Goal: Task Accomplishment & Management: Manage account settings

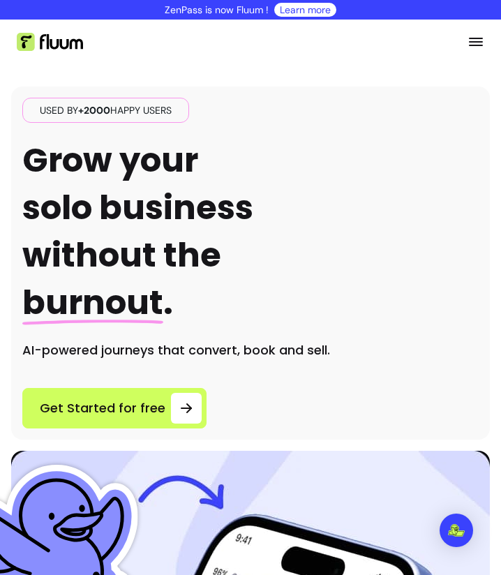
click at [468, 47] on icon "Open menu" at bounding box center [475, 41] width 17 height 17
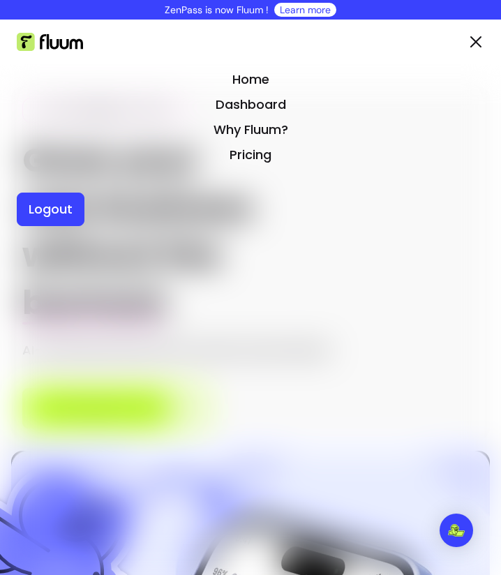
click at [38, 31] on ul at bounding box center [131, 42] width 228 height 45
click at [32, 36] on img at bounding box center [50, 42] width 66 height 18
click at [268, 77] on link "Home" at bounding box center [250, 80] width 467 height 20
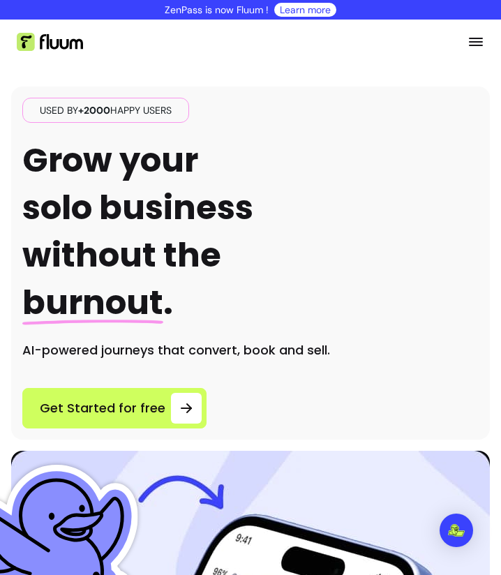
click at [467, 40] on icon "Open menu" at bounding box center [475, 41] width 17 height 17
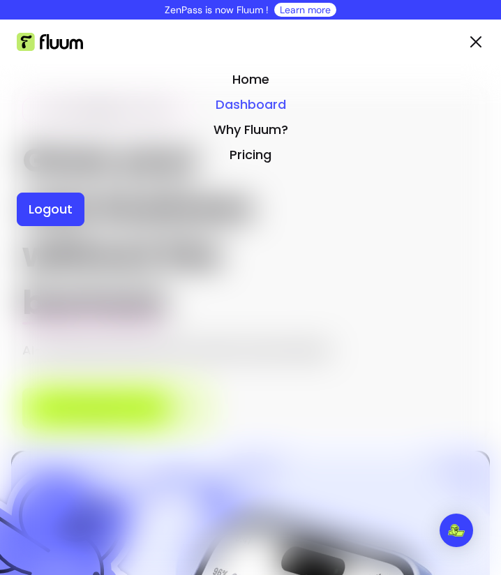
click at [268, 104] on link "Dashboard" at bounding box center [250, 105] width 467 height 20
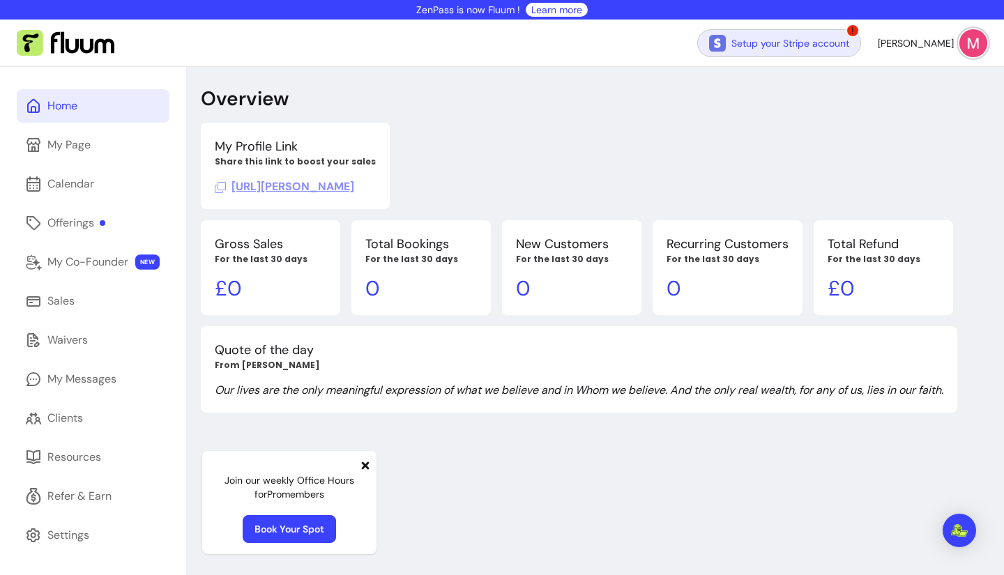
click at [500, 45] on link "Setup your Stripe account" at bounding box center [779, 43] width 164 height 28
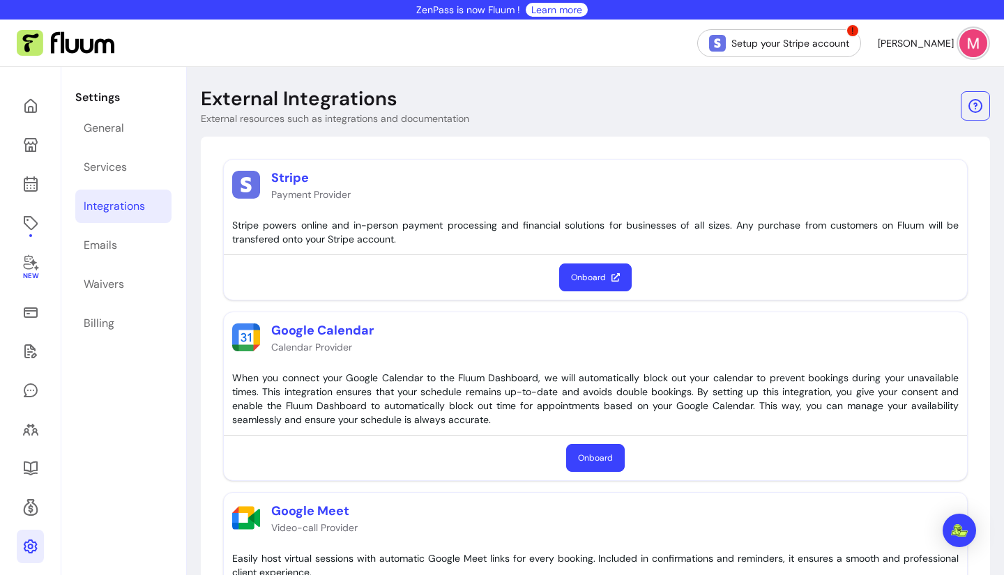
click at [500, 272] on button "Onboard" at bounding box center [595, 278] width 73 height 28
click at [24, 93] on link at bounding box center [30, 105] width 27 height 33
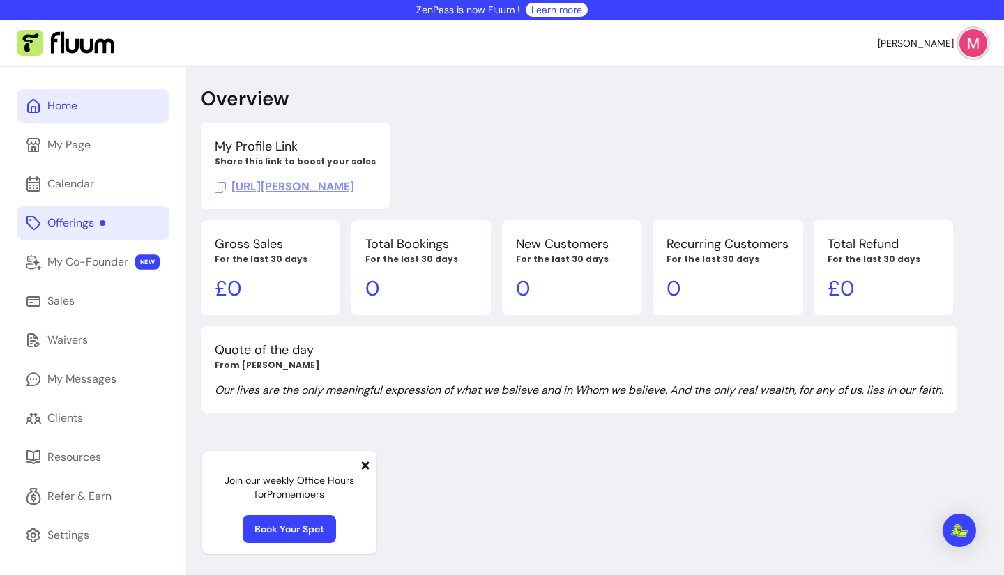
click at [71, 225] on div "Offerings" at bounding box center [76, 223] width 58 height 17
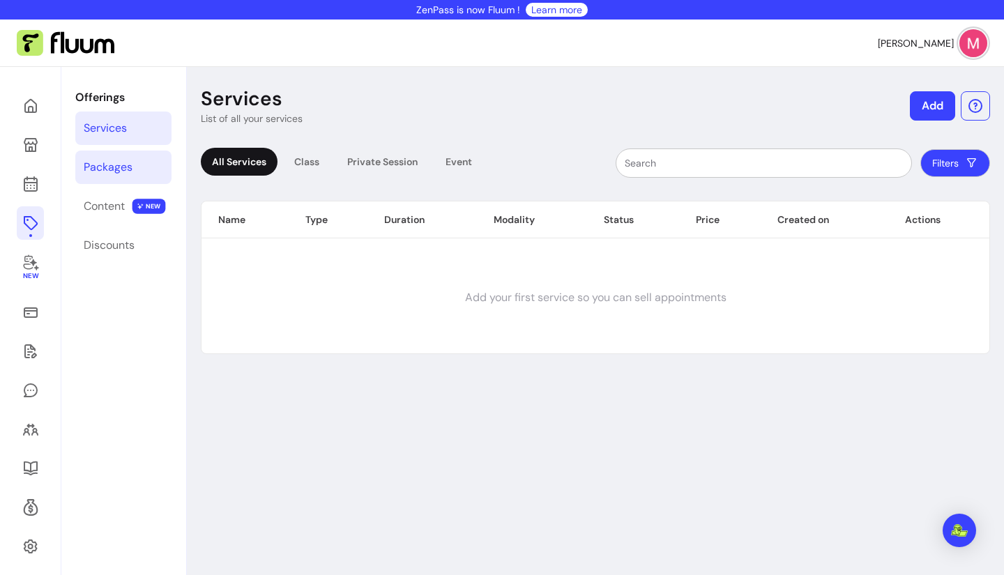
click at [112, 176] on link "Packages" at bounding box center [123, 167] width 96 height 33
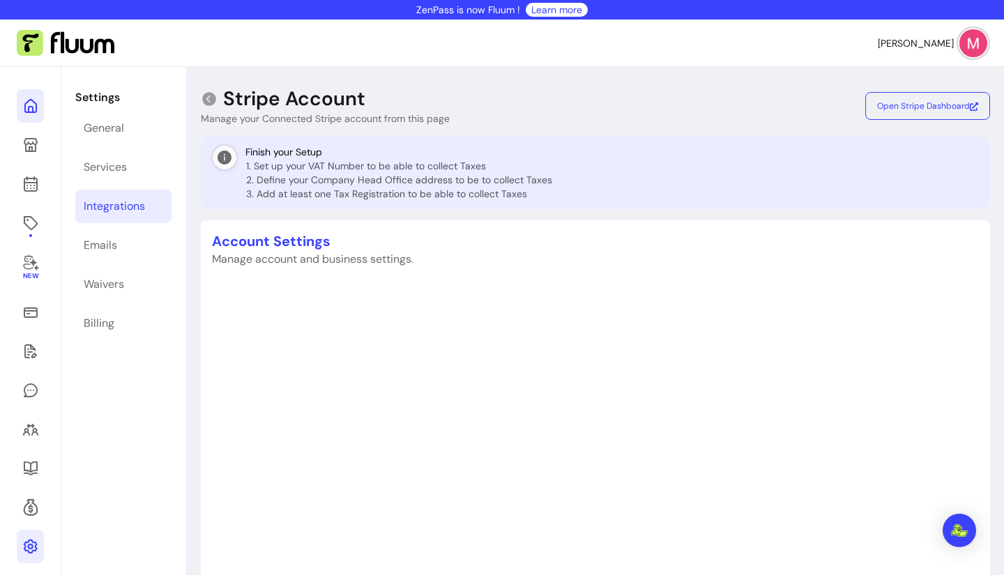
click at [26, 107] on icon at bounding box center [30, 106] width 17 height 17
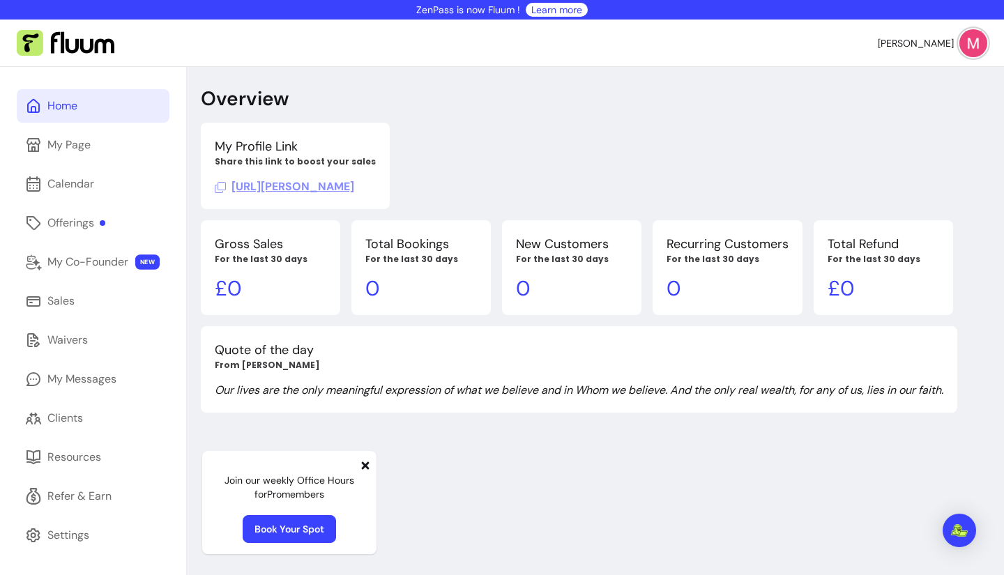
click at [376, 151] on p "My Profile Link" at bounding box center [295, 147] width 161 height 20
click at [144, 131] on link "My Page" at bounding box center [93, 144] width 153 height 33
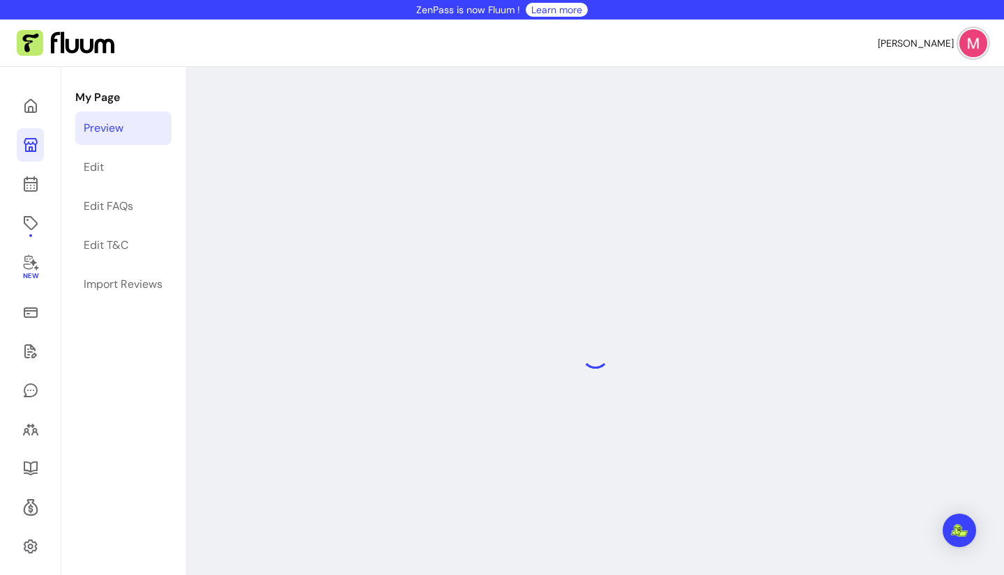
click at [144, 131] on link "Preview" at bounding box center [123, 128] width 96 height 33
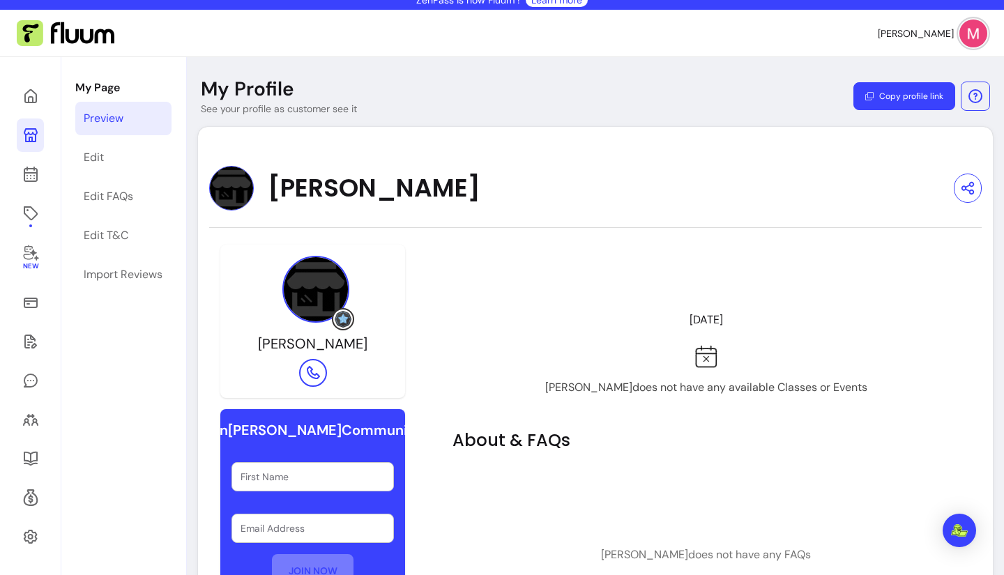
scroll to position [8, 0]
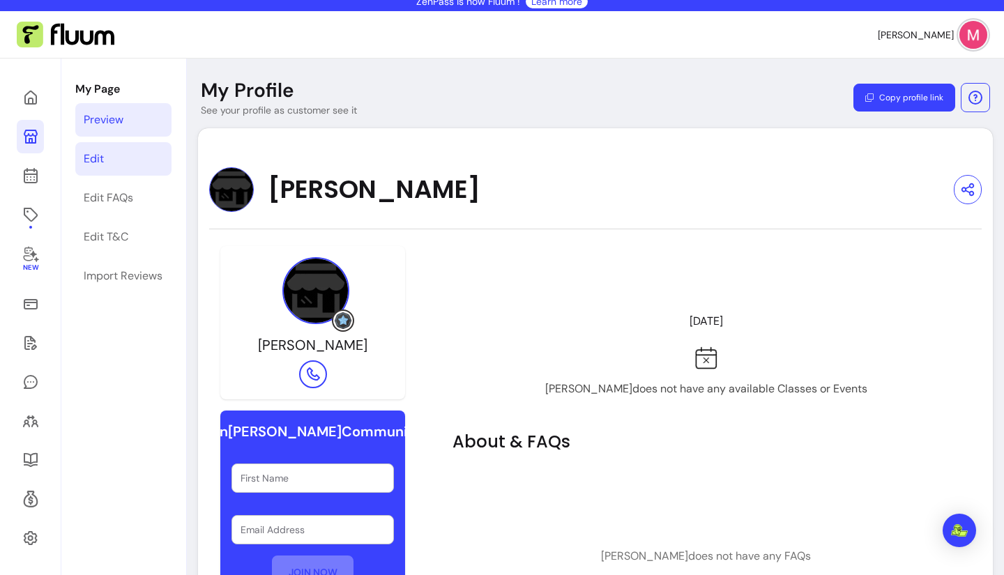
click at [109, 161] on link "Edit" at bounding box center [123, 158] width 96 height 33
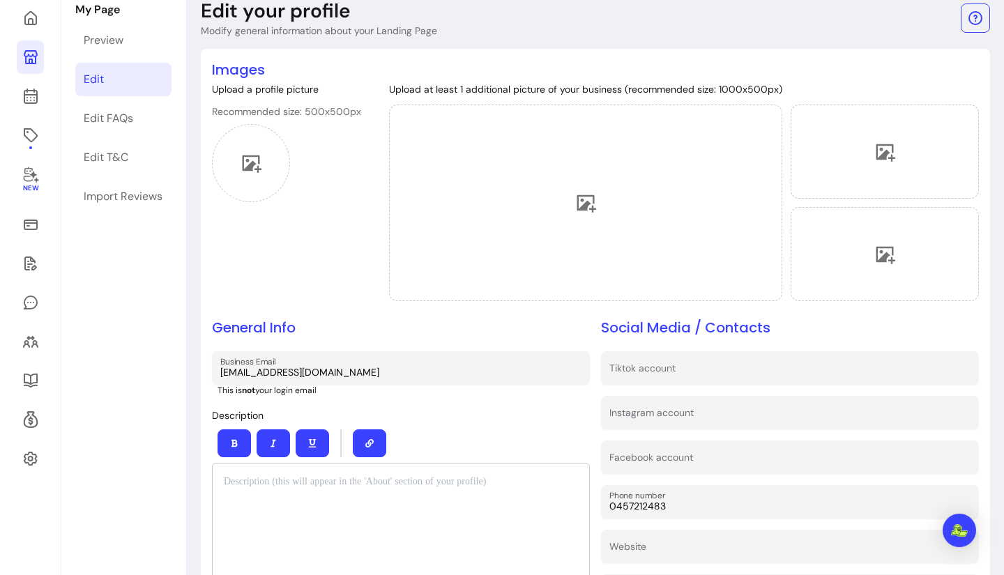
scroll to position [84, 0]
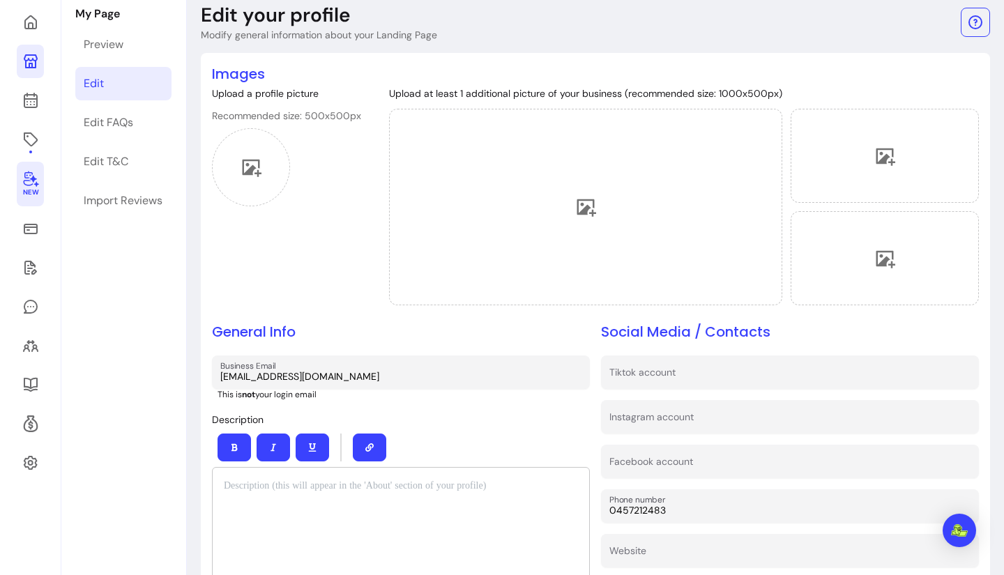
click at [24, 184] on icon at bounding box center [30, 180] width 15 height 16
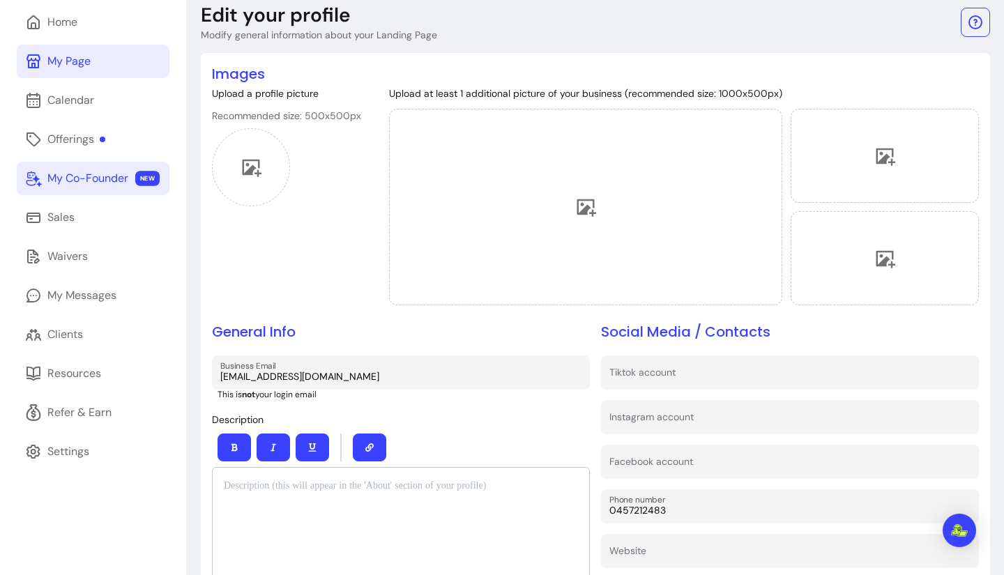
click at [24, 184] on link "My Co-Founder NEW" at bounding box center [93, 178] width 153 height 33
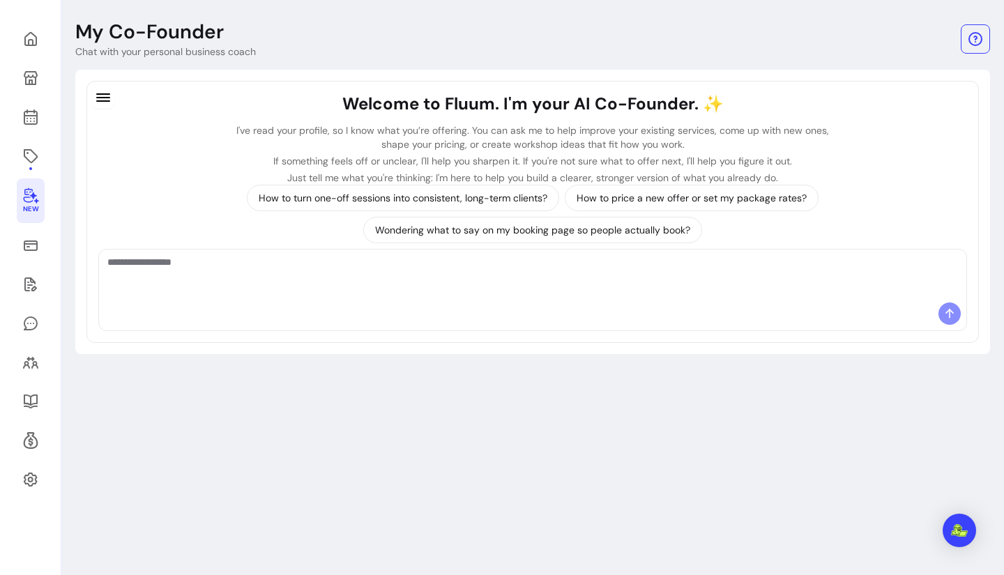
scroll to position [67, 0]
click at [38, 245] on icon at bounding box center [30, 245] width 17 height 17
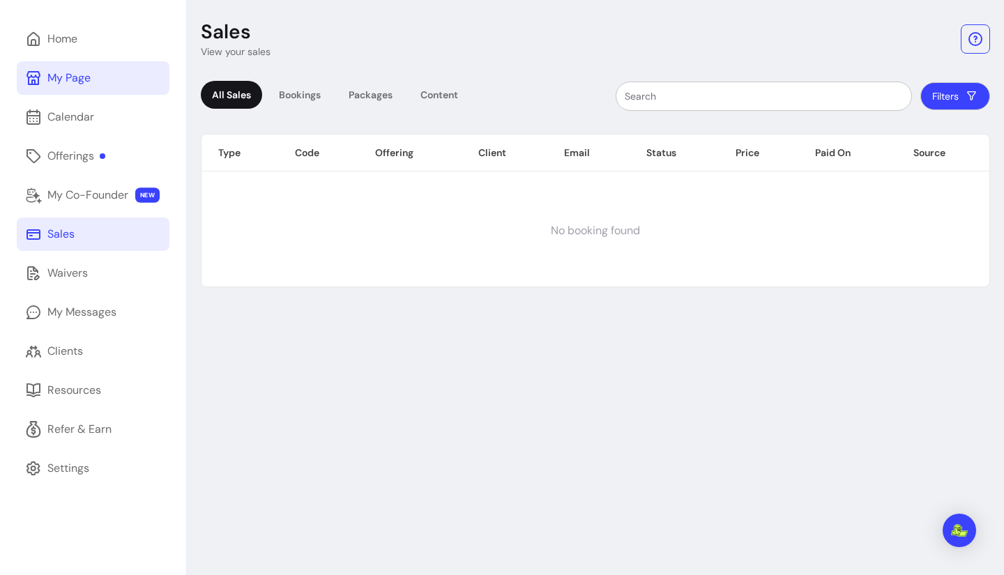
click at [70, 78] on div "My Page" at bounding box center [68, 78] width 43 height 17
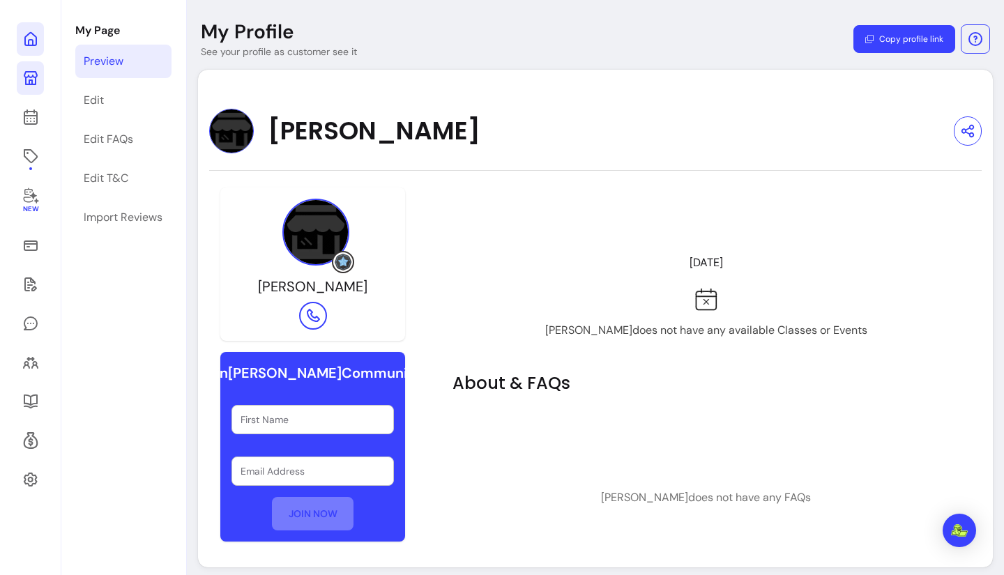
click at [34, 38] on icon at bounding box center [30, 39] width 17 height 17
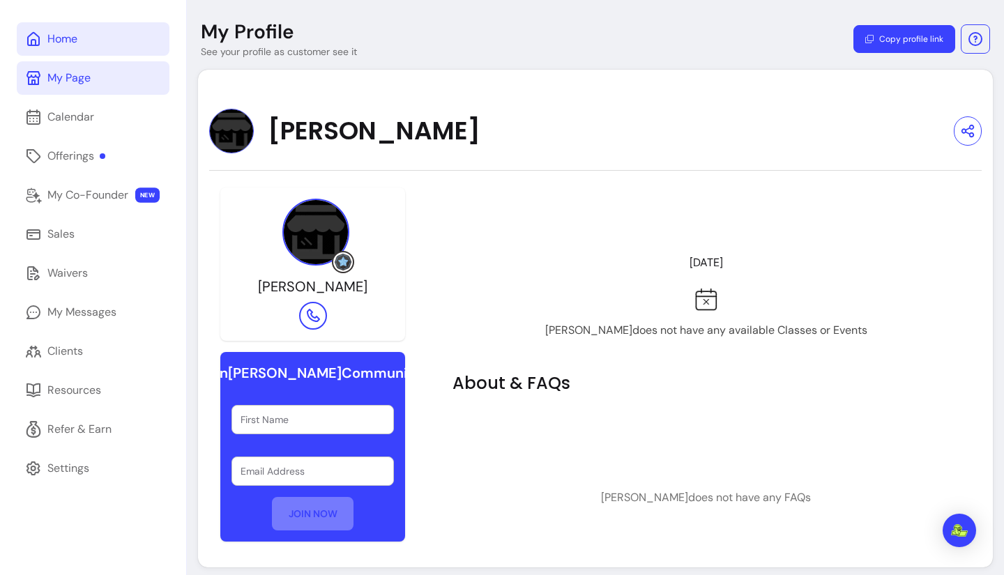
click at [54, 44] on div "Home" at bounding box center [62, 39] width 30 height 17
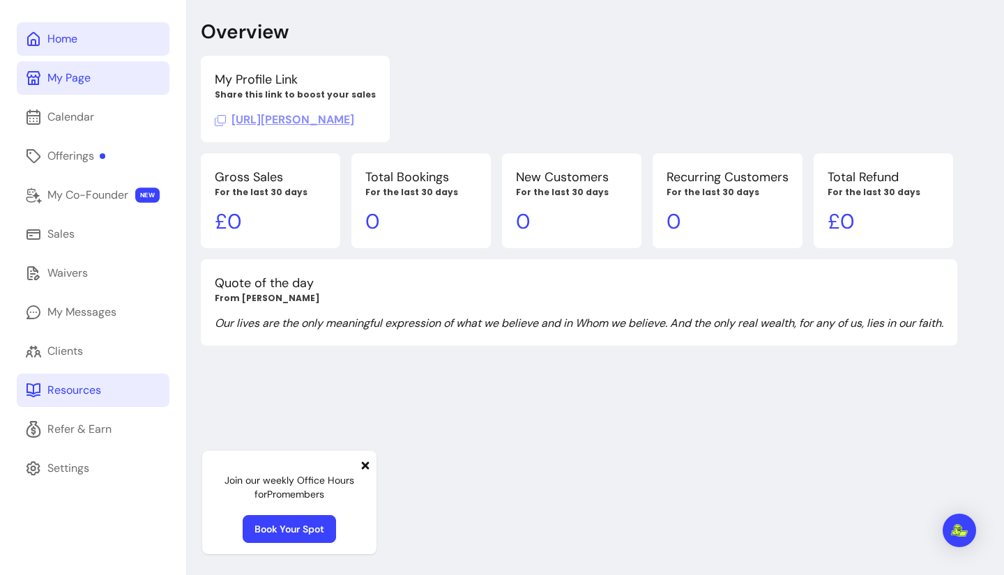
click at [92, 381] on link "Resources" at bounding box center [93, 390] width 153 height 33
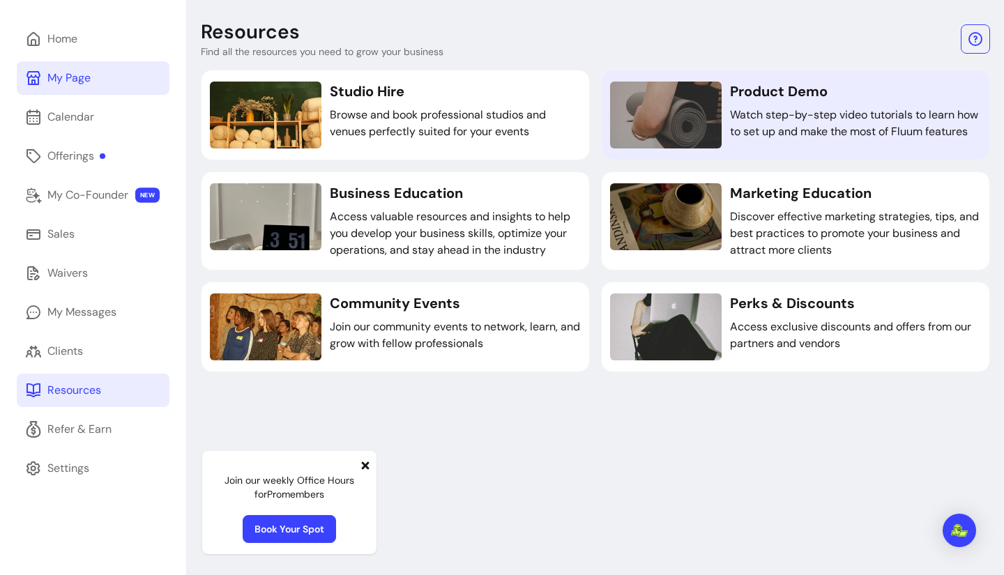
click at [905, 119] on p "Watch step-by-step video tutorials to learn how to set up and make the most of …" at bounding box center [855, 123] width 251 height 33
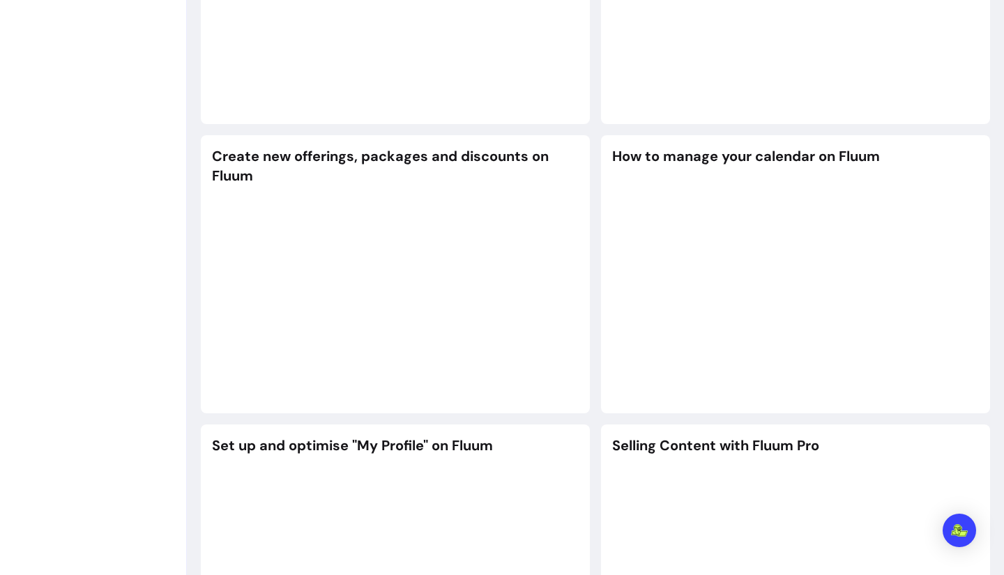
scroll to position [1123, 0]
click at [484, 424] on div "Set up and optimise "My Profile" on Fluum" at bounding box center [395, 553] width 389 height 259
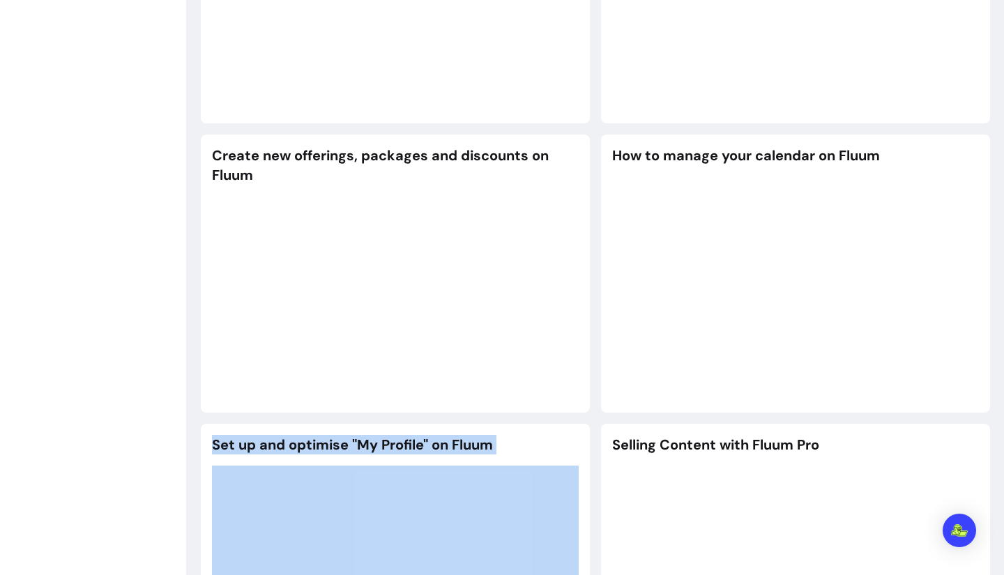
click at [484, 424] on div "Set up and optimise "My Profile" on Fluum" at bounding box center [395, 553] width 389 height 259
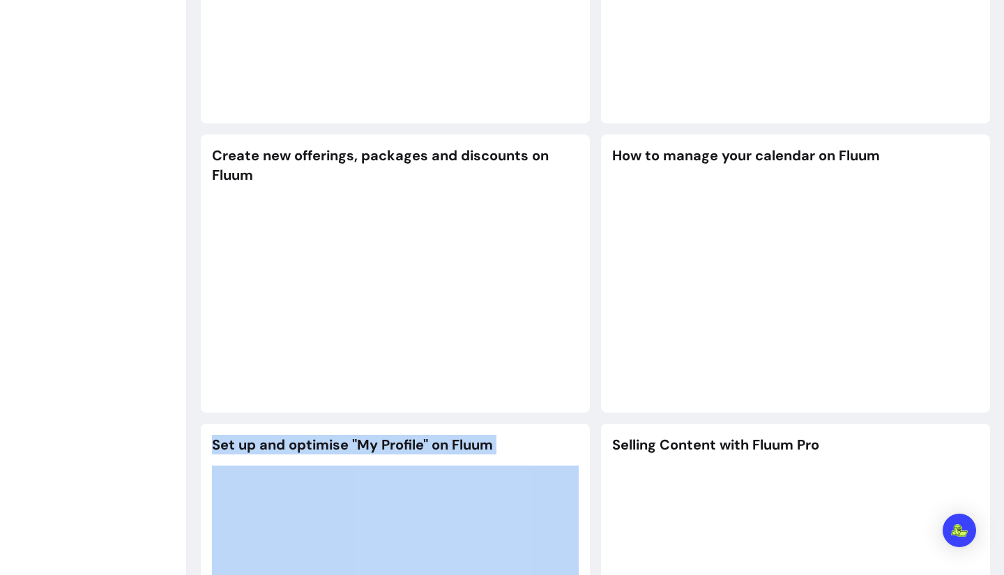
click at [484, 424] on div "Set up and optimise "My Profile" on Fluum" at bounding box center [395, 553] width 389 height 259
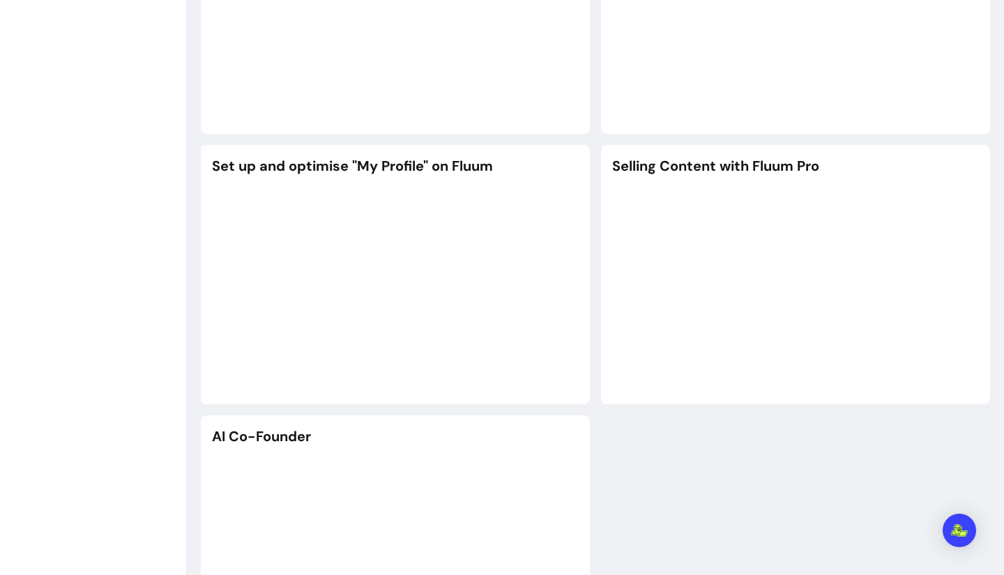
scroll to position [1501, 0]
